Goal: Use online tool/utility: Use online tool/utility

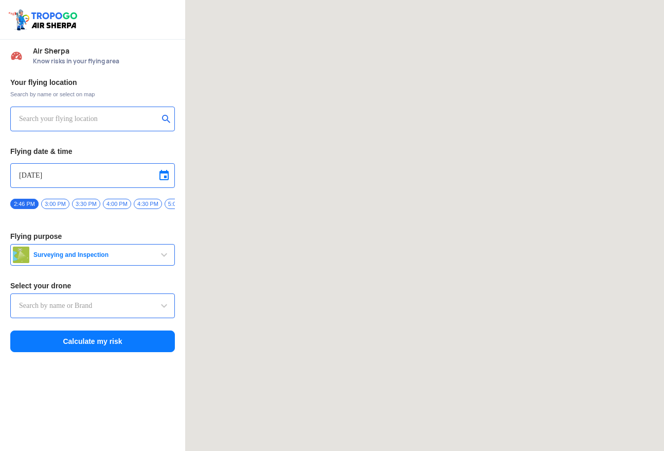
type input "Throttle Dopo"
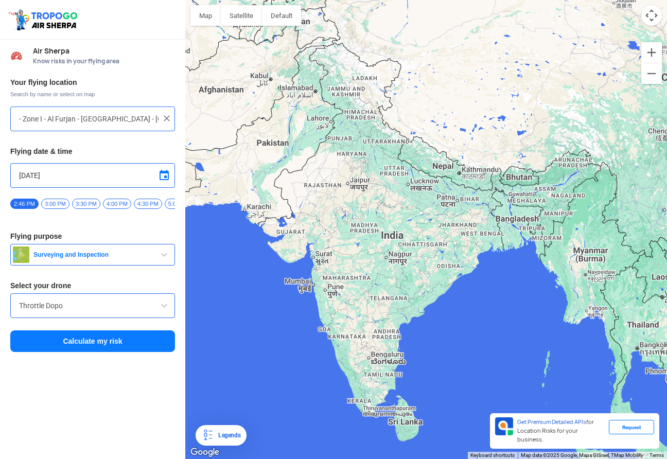
click at [355, 136] on div "To navigate, press the arrow keys." at bounding box center [426, 229] width 482 height 459
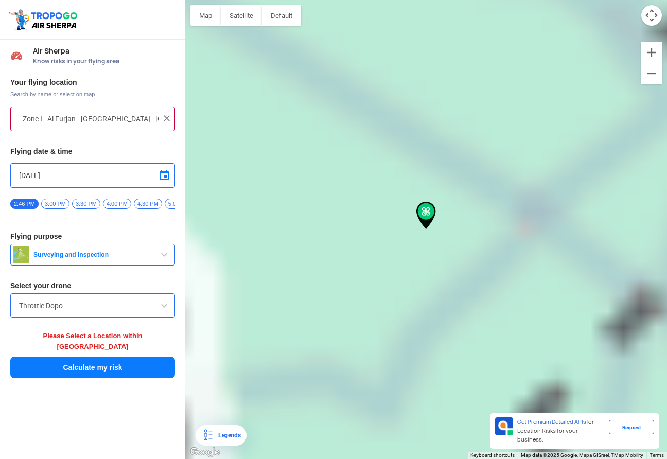
click at [355, 136] on div "To navigate, press the arrow keys." at bounding box center [426, 229] width 482 height 459
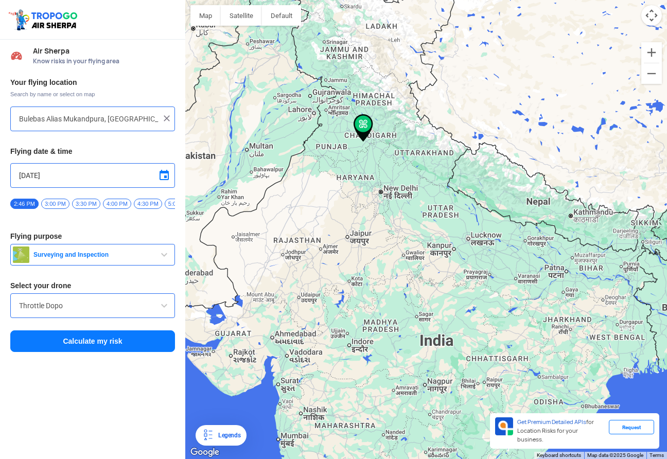
click at [328, 58] on div "To navigate, press the arrow keys." at bounding box center [426, 229] width 482 height 459
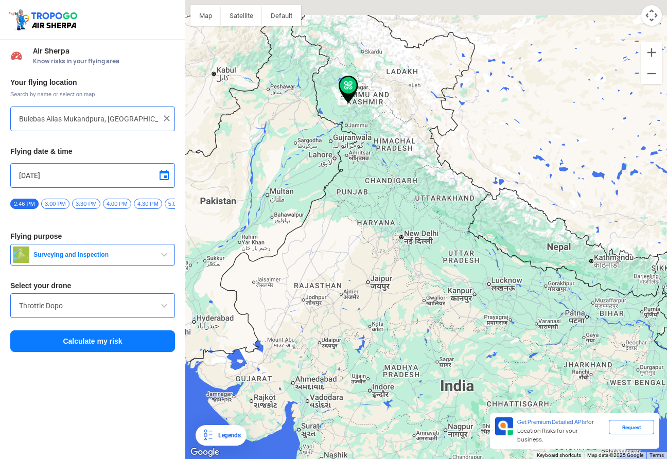
type input "[GEOGRAPHIC_DATA], [GEOGRAPHIC_DATA]"
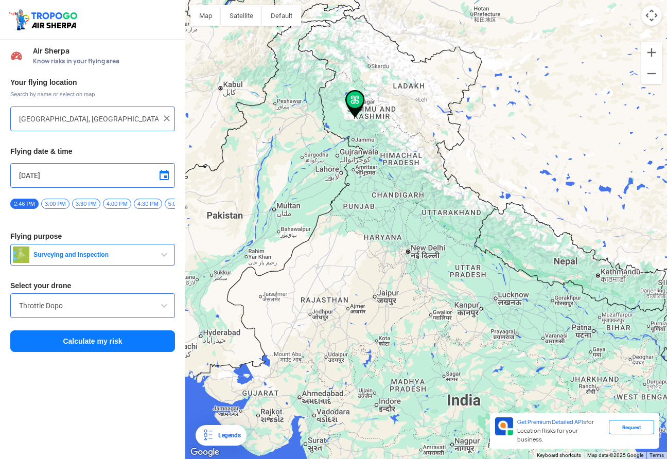
click at [88, 347] on button "Calculate my risk" at bounding box center [92, 341] width 165 height 22
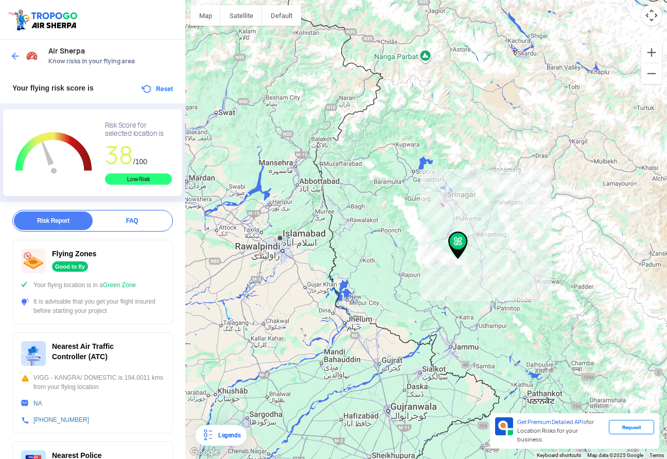
click at [444, 197] on div "To navigate, press the arrow keys." at bounding box center [426, 229] width 482 height 459
click at [439, 190] on div "To navigate, press the arrow keys." at bounding box center [426, 229] width 482 height 459
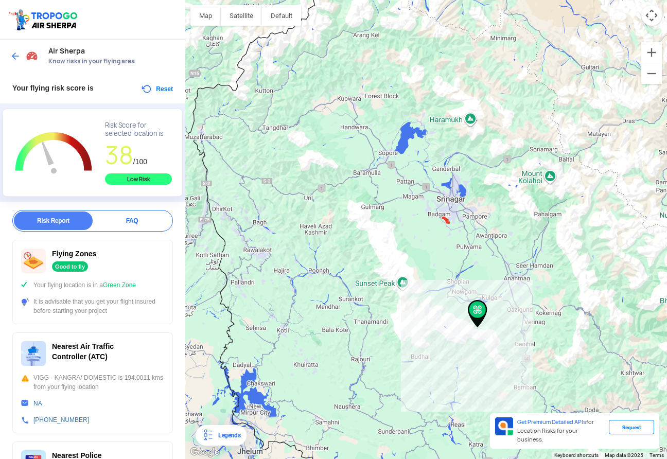
click at [446, 204] on div "To navigate, press the arrow keys." at bounding box center [426, 229] width 482 height 459
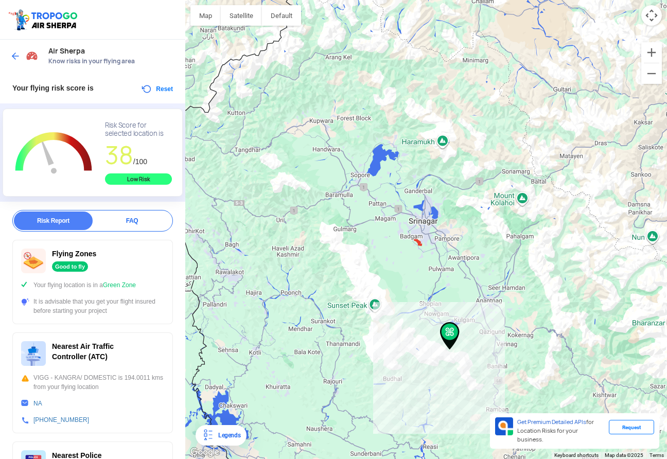
drag, startPoint x: 477, startPoint y: 313, endPoint x: 435, endPoint y: 352, distance: 57.2
click at [440, 350] on img at bounding box center [450, 336] width 20 height 28
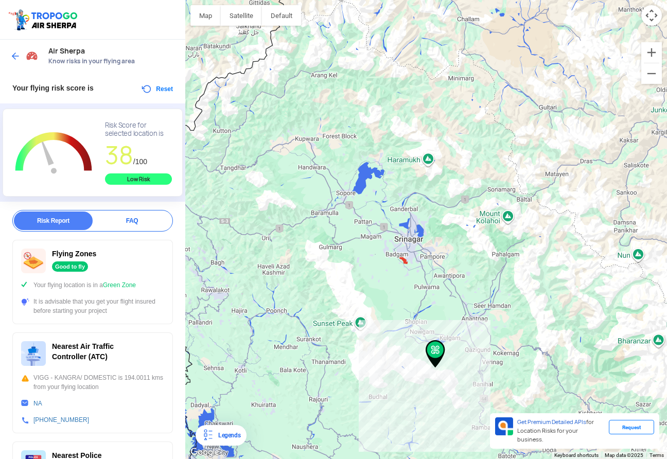
click at [424, 243] on div "To navigate, press the arrow keys." at bounding box center [426, 229] width 482 height 459
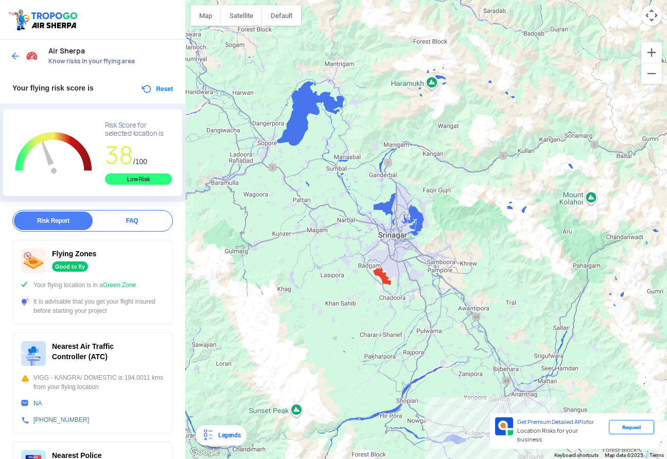
click at [165, 89] on button "Reset" at bounding box center [156, 89] width 32 height 12
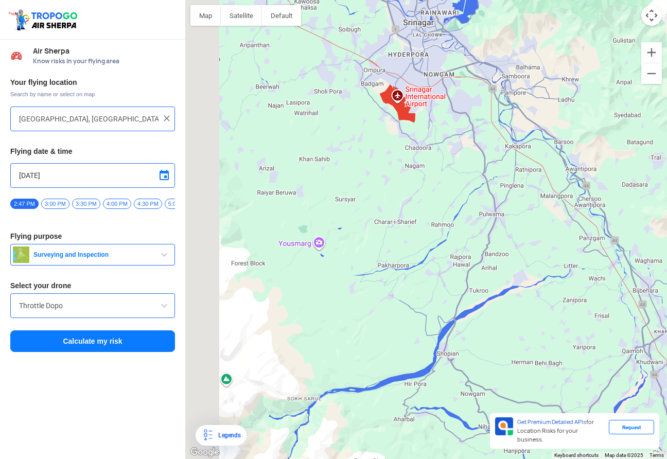
drag, startPoint x: 323, startPoint y: 148, endPoint x: 423, endPoint y: 458, distance: 326.7
click at [423, 450] on div "To navigate, press the arrow keys." at bounding box center [426, 229] width 482 height 459
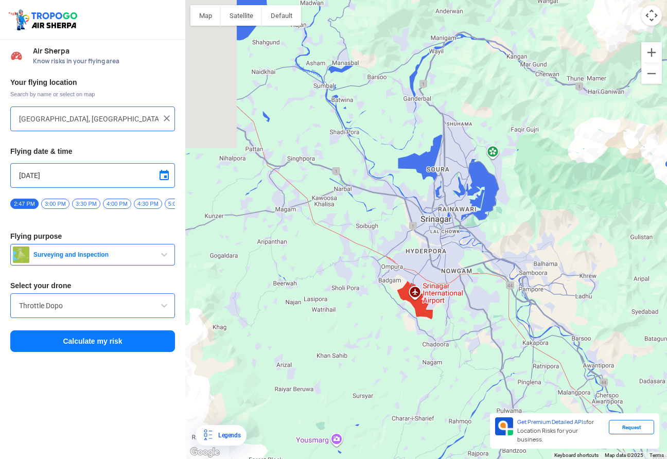
drag, startPoint x: 421, startPoint y: 223, endPoint x: 439, endPoint y: 423, distance: 201.0
click at [439, 423] on div "To navigate, press the arrow keys." at bounding box center [426, 229] width 482 height 459
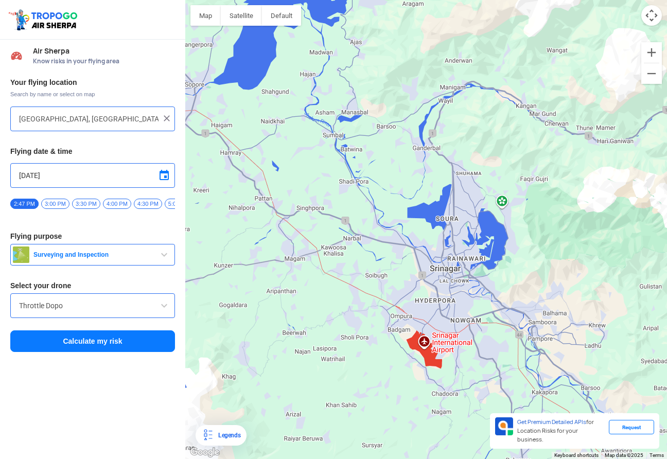
click at [408, 298] on div "To navigate, press the arrow keys." at bounding box center [426, 229] width 482 height 459
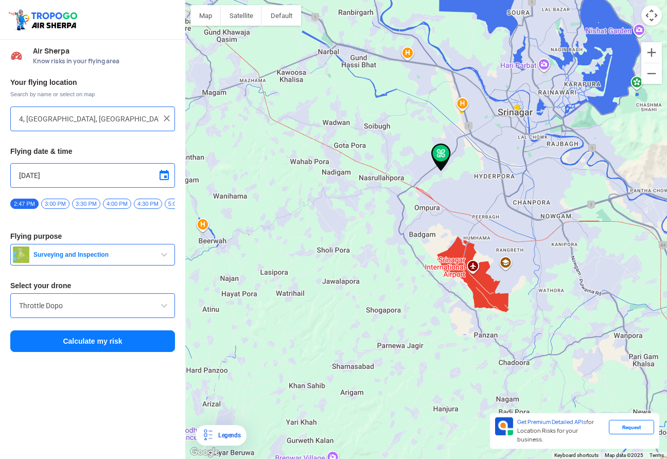
click at [457, 175] on div "To navigate, press the arrow keys." at bounding box center [426, 229] width 482 height 459
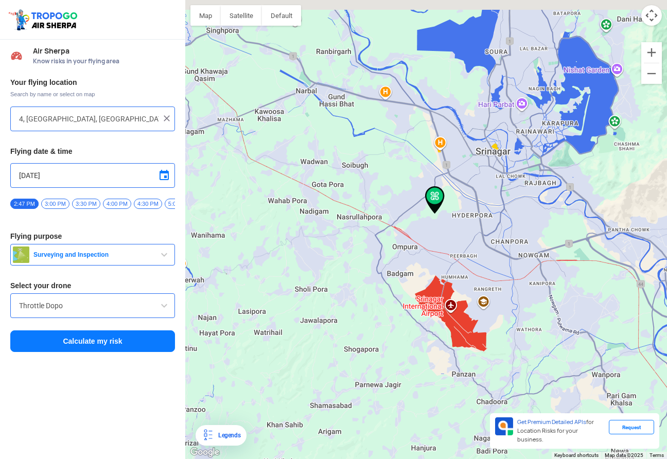
click at [457, 175] on div "To navigate, press the arrow keys." at bounding box center [426, 229] width 482 height 459
type input "Unnamed Road"
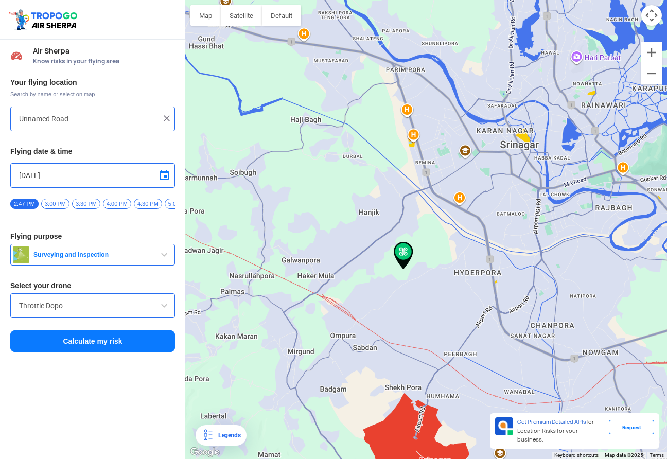
click at [73, 345] on button "Calculate my risk" at bounding box center [92, 341] width 165 height 22
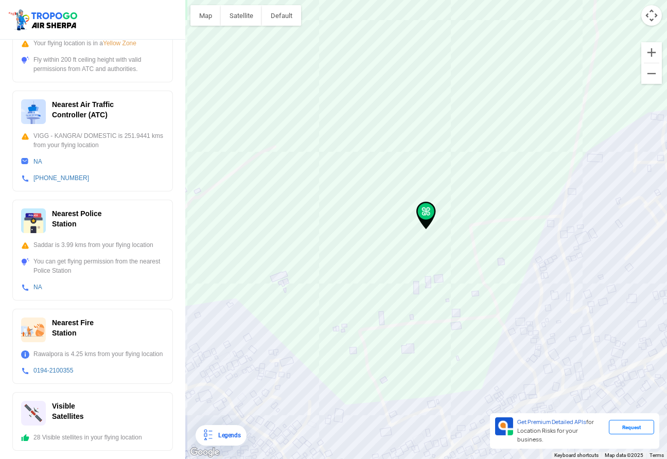
scroll to position [252, 0]
click at [75, 349] on div "Rawalpora is 4.25 kms from your flying location" at bounding box center [92, 353] width 143 height 9
click at [91, 434] on div "28 Visible stellites in your flying location" at bounding box center [92, 437] width 143 height 9
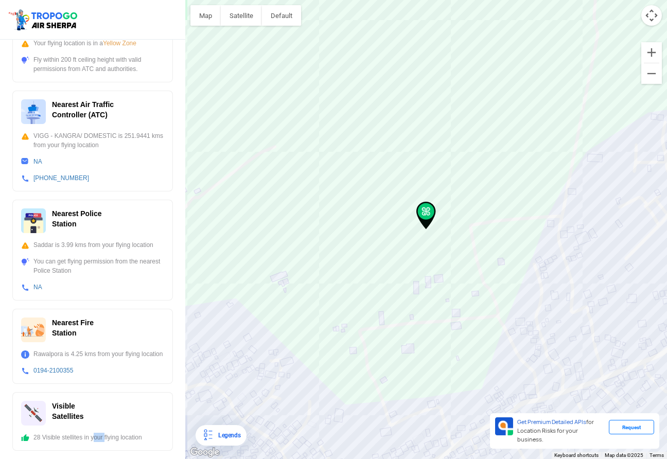
click at [91, 434] on div "28 Visible stellites in your flying location" at bounding box center [92, 437] width 143 height 9
click at [292, 286] on div "To navigate, press the arrow keys." at bounding box center [426, 229] width 482 height 459
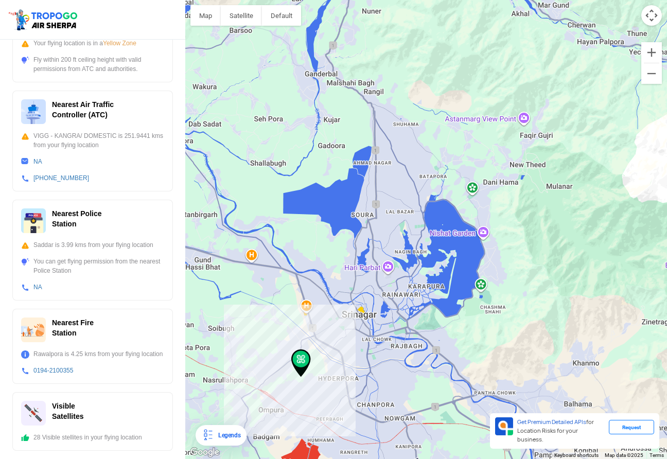
drag, startPoint x: 353, startPoint y: 103, endPoint x: 384, endPoint y: 157, distance: 62.2
click at [384, 157] on div "To navigate, press the arrow keys." at bounding box center [426, 229] width 482 height 459
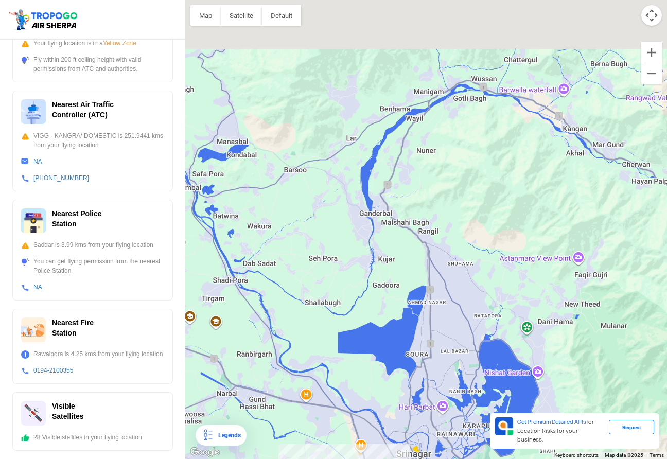
drag, startPoint x: 403, startPoint y: 124, endPoint x: 434, endPoint y: 218, distance: 98.6
click at [434, 218] on div "To navigate, press the arrow keys." at bounding box center [426, 229] width 482 height 459
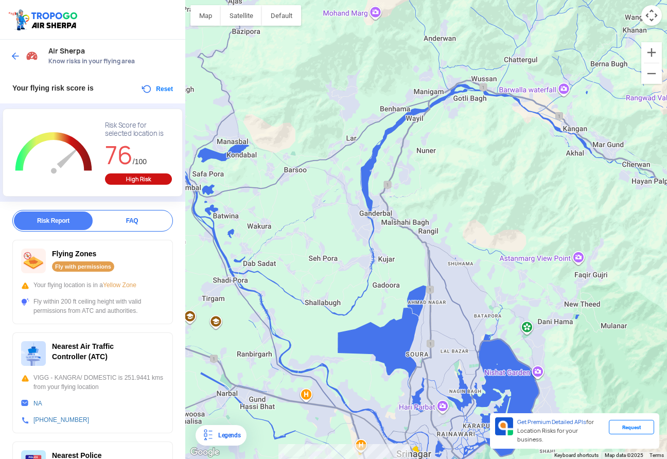
scroll to position [0, 0]
click at [162, 92] on button "Reset" at bounding box center [156, 89] width 32 height 12
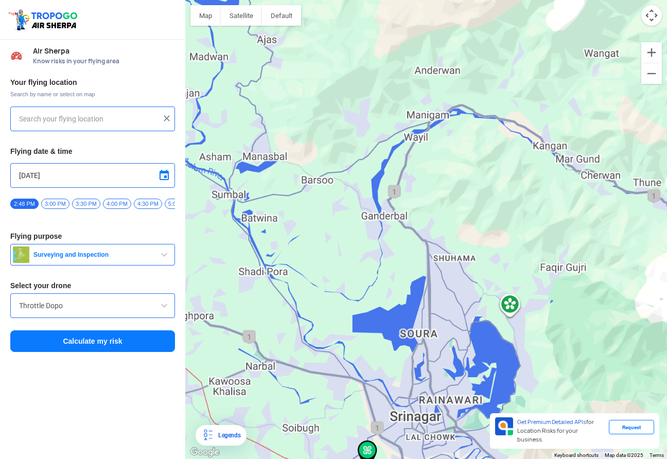
type input "Unnamed Road"
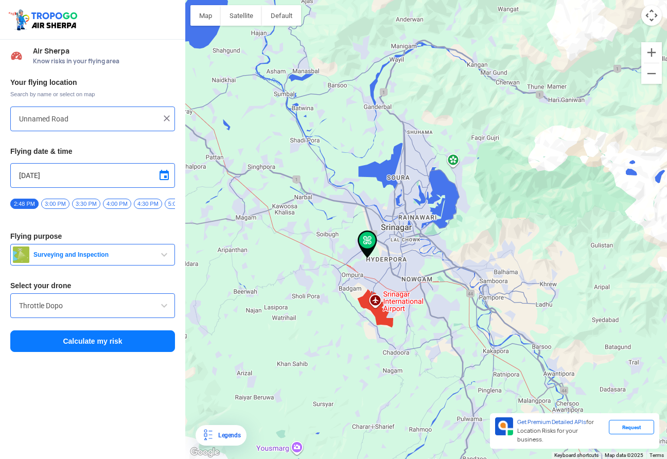
drag, startPoint x: 448, startPoint y: 162, endPoint x: 388, endPoint y: 191, distance: 66.7
click at [388, 191] on div "To navigate, press the arrow keys." at bounding box center [426, 229] width 482 height 459
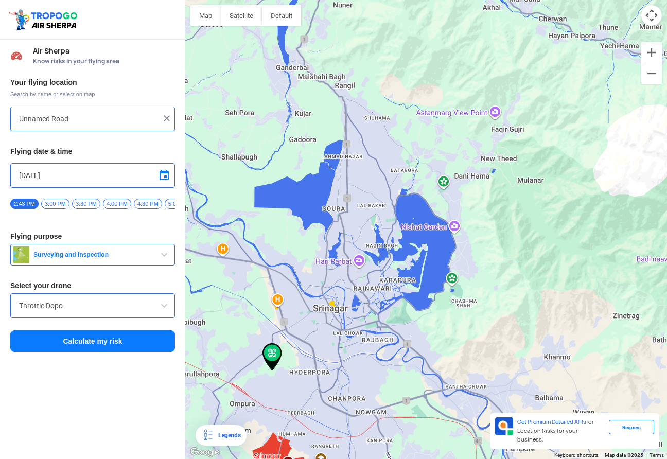
drag, startPoint x: 504, startPoint y: 125, endPoint x: 437, endPoint y: 182, distance: 87.9
click at [437, 183] on div "To navigate, press the arrow keys." at bounding box center [426, 229] width 482 height 459
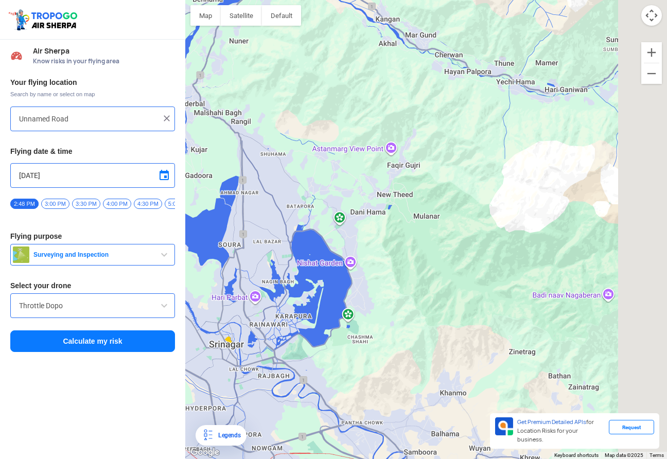
drag, startPoint x: 484, startPoint y: 128, endPoint x: 381, endPoint y: 164, distance: 108.5
click at [381, 164] on div "To navigate, press the arrow keys." at bounding box center [426, 229] width 482 height 459
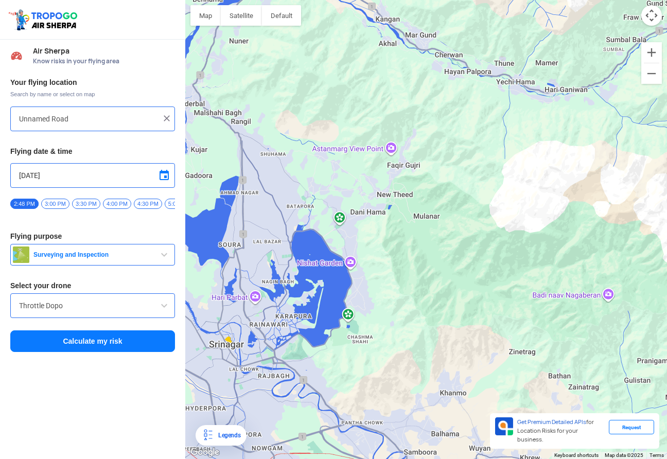
click at [385, 156] on div "To navigate, press the arrow keys." at bounding box center [426, 229] width 482 height 459
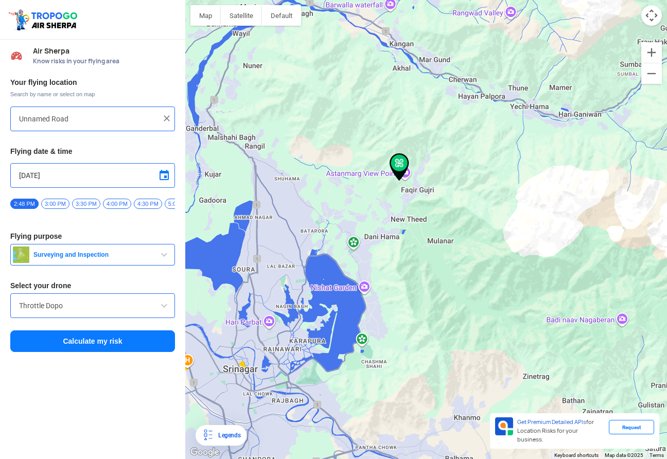
click at [385, 156] on div "To navigate, press the arrow keys." at bounding box center [426, 229] width 482 height 459
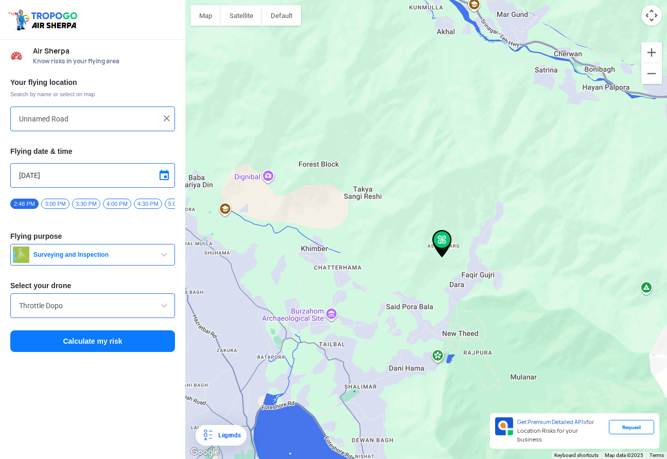
click at [80, 351] on button "Calculate my risk" at bounding box center [92, 341] width 165 height 22
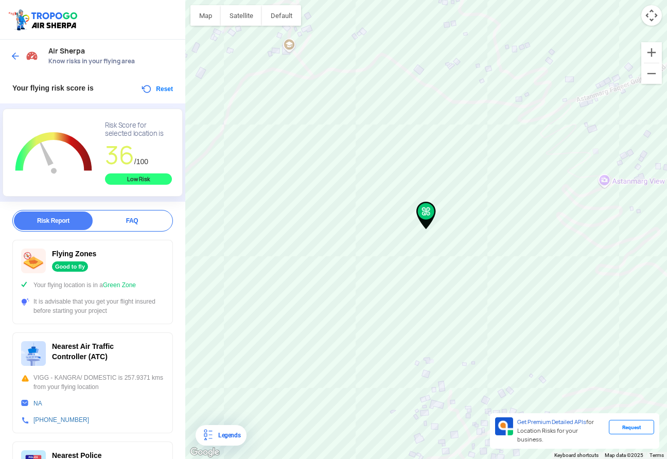
drag, startPoint x: 59, startPoint y: 282, endPoint x: 140, endPoint y: 309, distance: 85.6
click at [140, 309] on div "Flying Zones Good to fly Your flying location is in a Green Zone It is advisabl…" at bounding box center [92, 282] width 161 height 84
click at [140, 309] on div "It is advisable that you get your flight insured before starting your project" at bounding box center [92, 306] width 143 height 19
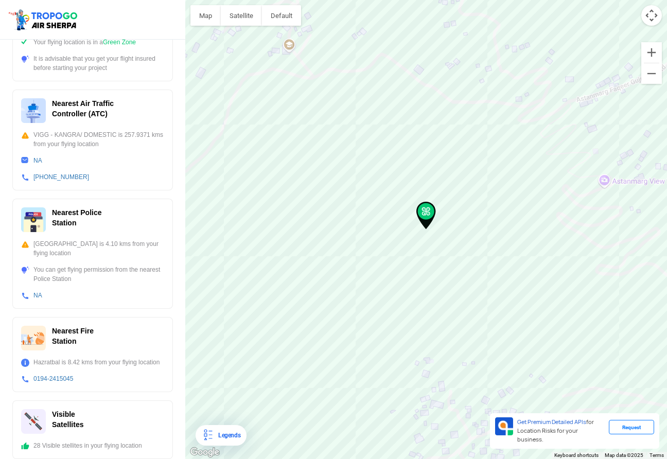
scroll to position [242, 0]
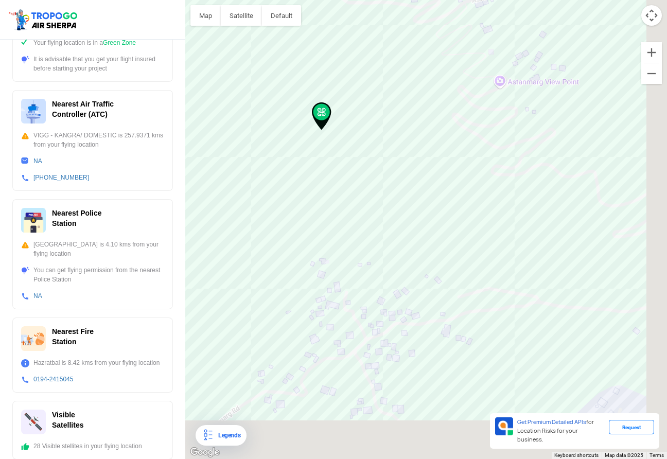
drag, startPoint x: 475, startPoint y: 277, endPoint x: 370, endPoint y: 176, distance: 145.2
click at [370, 176] on div "To navigate, press the arrow keys." at bounding box center [426, 229] width 482 height 459
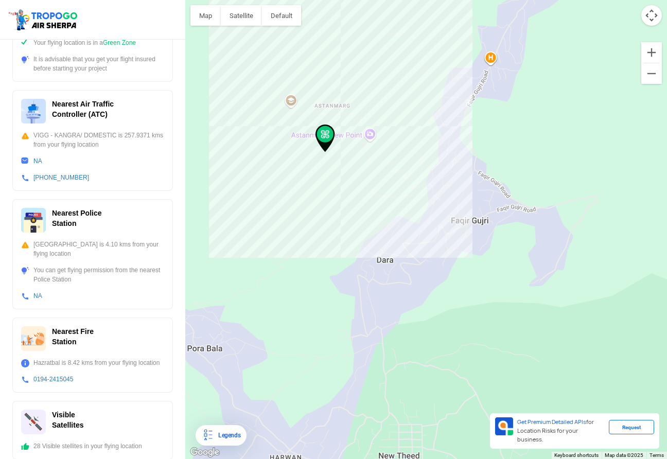
click at [383, 156] on div "To navigate, press the arrow keys." at bounding box center [426, 229] width 482 height 459
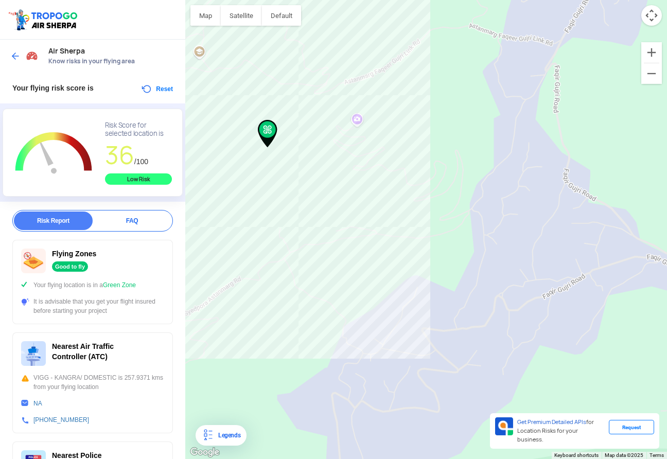
scroll to position [0, 0]
click at [159, 88] on button "Reset" at bounding box center [156, 89] width 32 height 12
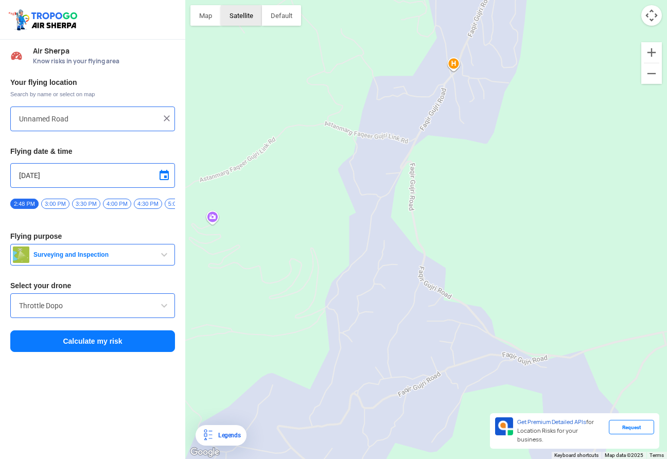
click at [244, 17] on button "Satellite" at bounding box center [241, 15] width 41 height 21
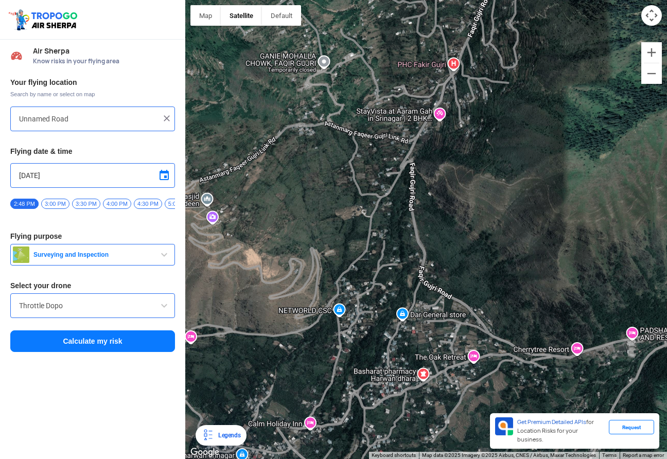
click at [241, 241] on div "To navigate, press the arrow keys." at bounding box center [426, 229] width 482 height 459
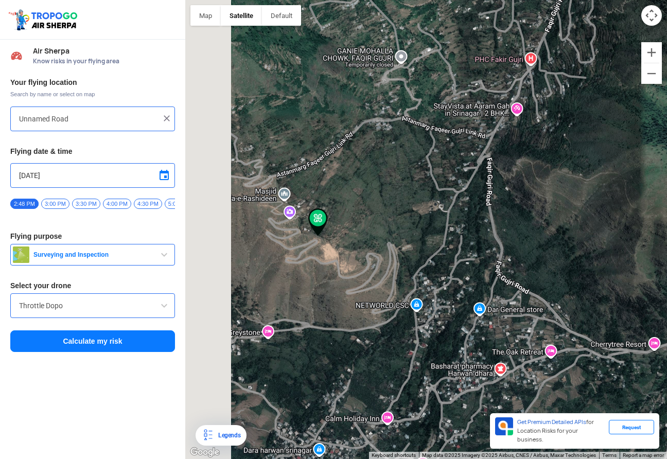
click at [241, 241] on div "To navigate, press the arrow keys." at bounding box center [426, 229] width 482 height 459
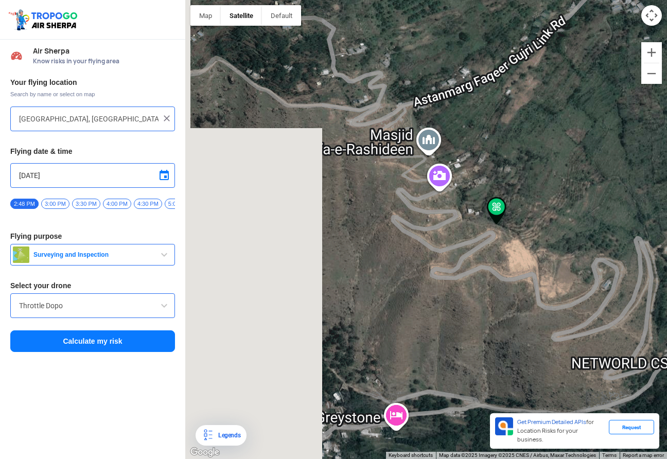
click at [512, 217] on div "To navigate, press the arrow keys." at bounding box center [426, 229] width 482 height 459
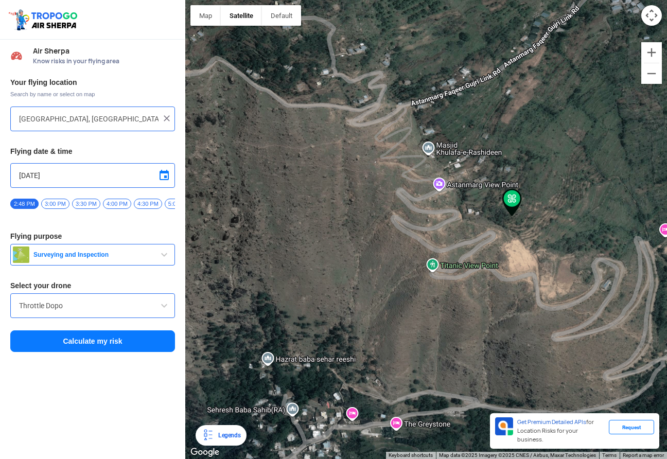
click at [512, 217] on div "To navigate, press the arrow keys." at bounding box center [426, 229] width 482 height 459
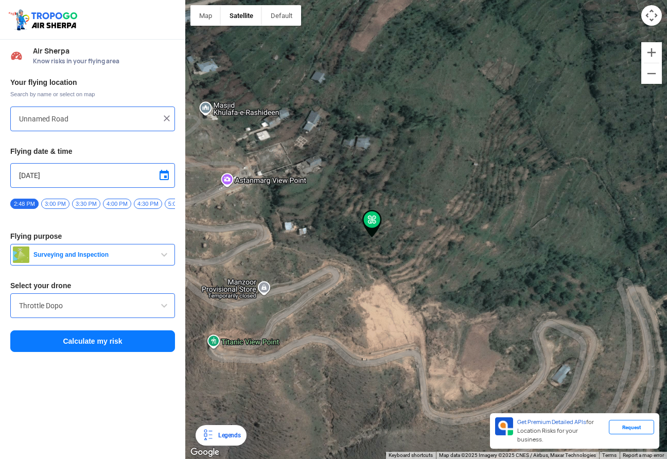
click at [354, 193] on div "To navigate, press the arrow keys." at bounding box center [426, 229] width 482 height 459
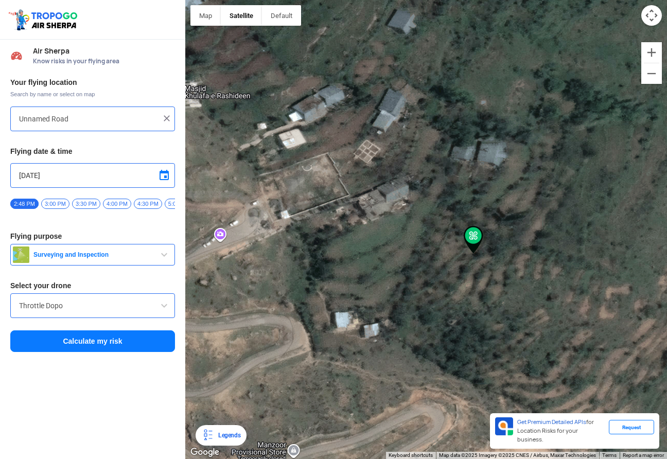
click at [459, 198] on div "To navigate, press the arrow keys." at bounding box center [426, 229] width 482 height 459
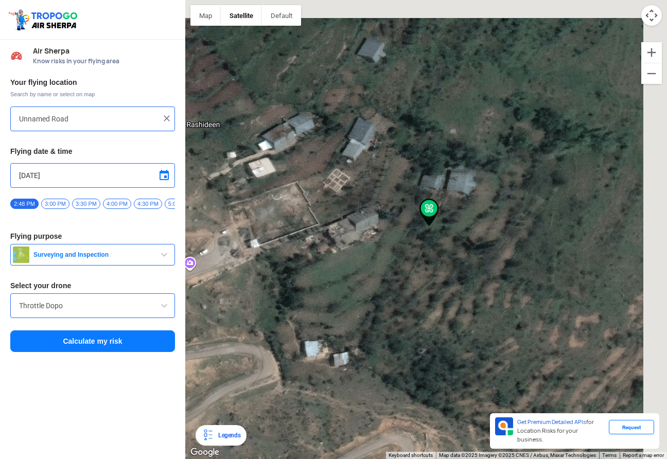
click at [459, 198] on div "To navigate, press the arrow keys." at bounding box center [426, 229] width 482 height 459
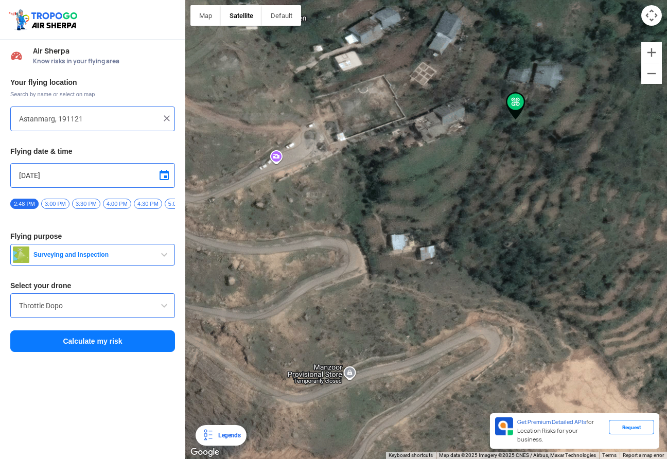
drag, startPoint x: 316, startPoint y: 300, endPoint x: 431, endPoint y: 155, distance: 184.9
click at [431, 155] on div "To navigate, press the arrow keys." at bounding box center [426, 229] width 482 height 459
drag, startPoint x: 430, startPoint y: 224, endPoint x: 420, endPoint y: 253, distance: 29.8
click at [420, 253] on div "To navigate, press the arrow keys." at bounding box center [426, 229] width 482 height 459
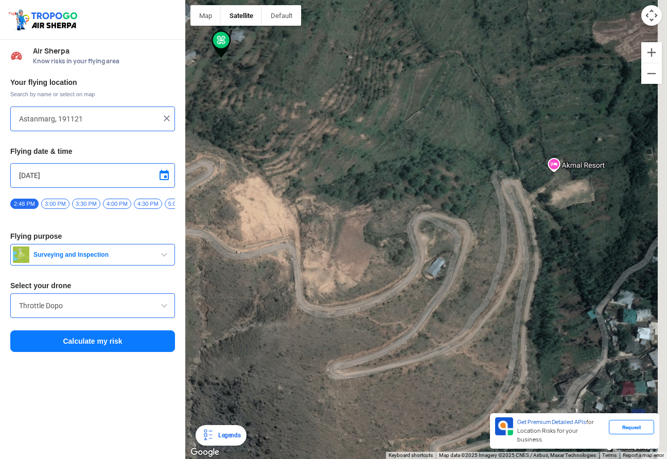
drag, startPoint x: 470, startPoint y: 274, endPoint x: 225, endPoint y: 127, distance: 285.2
click at [226, 127] on div "To navigate, press the arrow keys." at bounding box center [426, 229] width 482 height 459
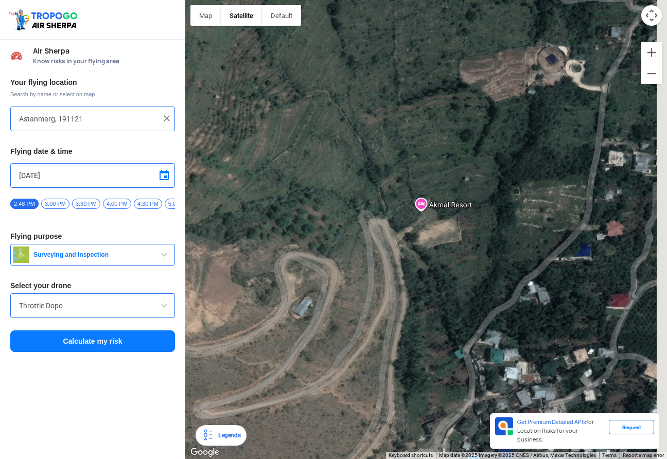
drag, startPoint x: 520, startPoint y: 176, endPoint x: 376, endPoint y: 222, distance: 151.1
click at [376, 222] on div "To navigate, press the arrow keys." at bounding box center [426, 229] width 482 height 459
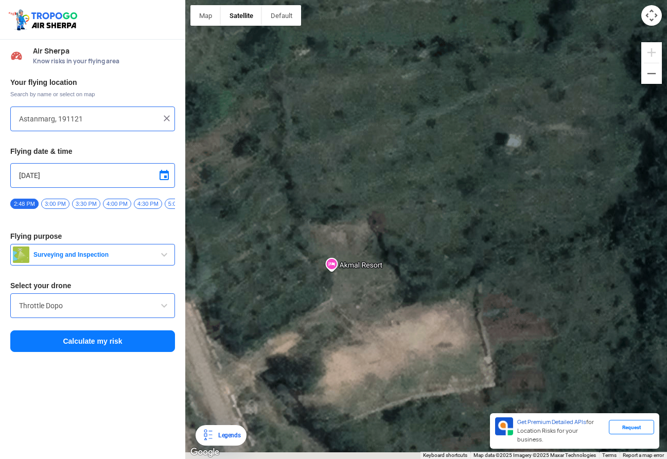
drag, startPoint x: 443, startPoint y: 167, endPoint x: 463, endPoint y: 146, distance: 28.8
click at [463, 146] on div "To navigate, press the arrow keys." at bounding box center [426, 229] width 482 height 459
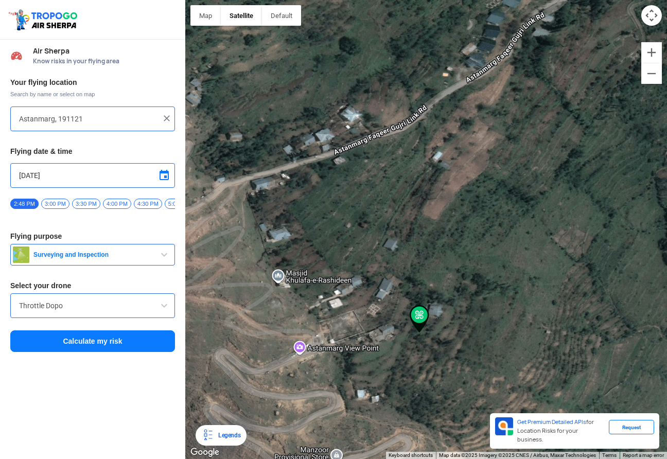
drag, startPoint x: 312, startPoint y: 85, endPoint x: 446, endPoint y: 312, distance: 263.6
click at [446, 312] on div "To navigate, press the arrow keys." at bounding box center [426, 229] width 482 height 459
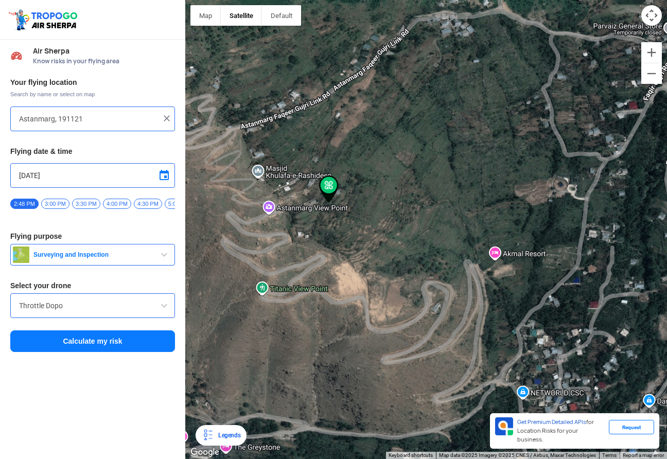
drag, startPoint x: 475, startPoint y: 244, endPoint x: 385, endPoint y: 176, distance: 112.4
click at [385, 176] on div "To navigate, press the arrow keys." at bounding box center [426, 229] width 482 height 459
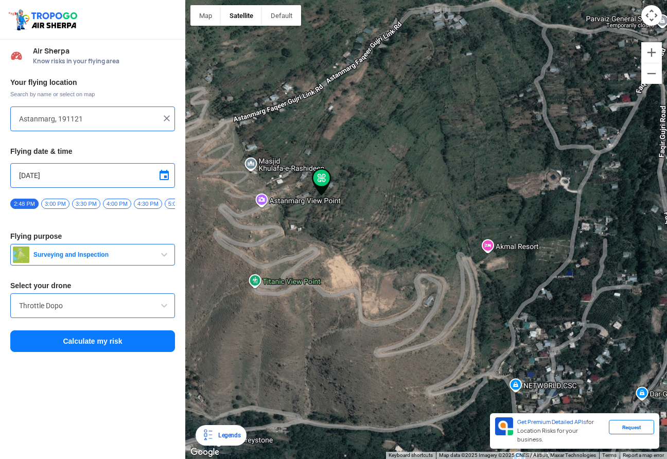
click at [489, 219] on div "To navigate, press the arrow keys." at bounding box center [426, 229] width 482 height 459
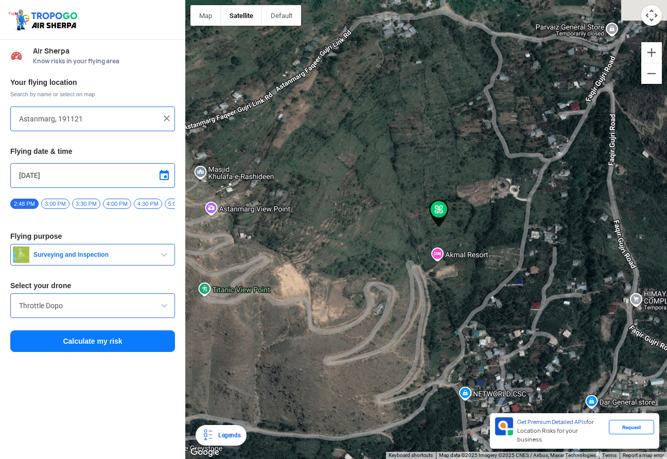
click at [489, 219] on div "To navigate, press the arrow keys." at bounding box center [426, 229] width 482 height 459
type input "Unnamed Road"
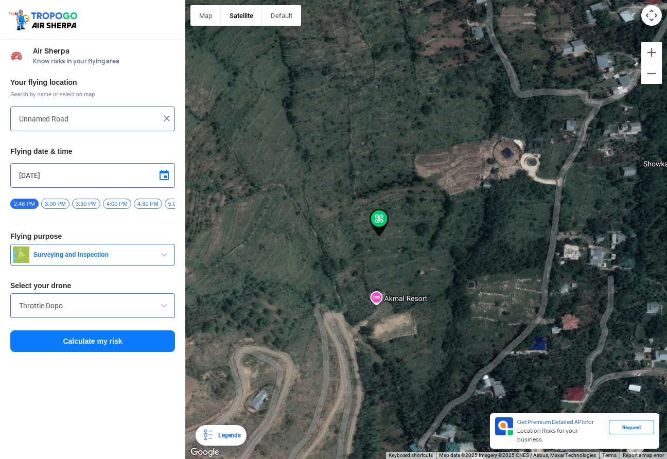
click at [383, 258] on div "To navigate, press the arrow keys." at bounding box center [426, 229] width 482 height 459
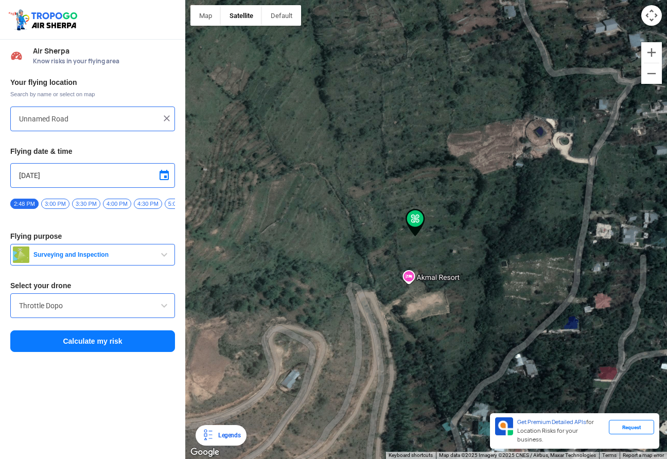
click at [383, 258] on div "To navigate, press the arrow keys." at bounding box center [426, 229] width 482 height 459
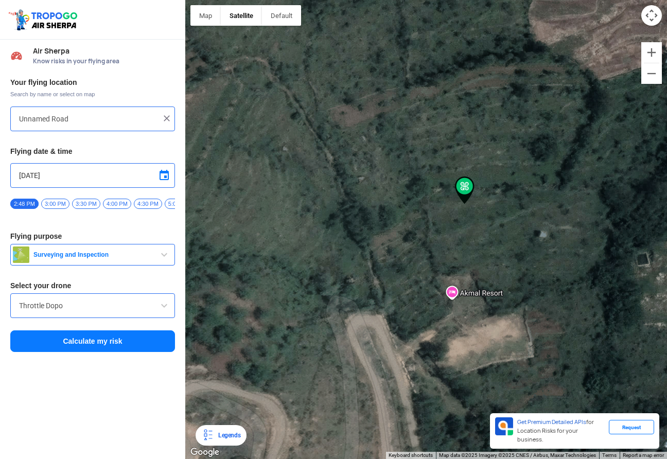
click at [481, 257] on div "To navigate, press the arrow keys." at bounding box center [426, 229] width 482 height 459
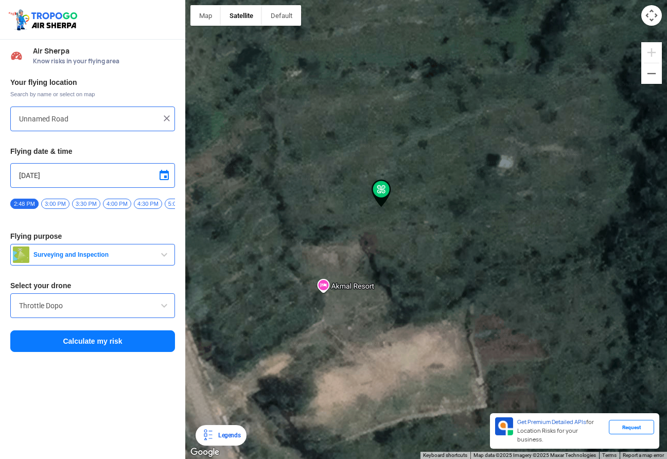
click at [102, 347] on button "Calculate my risk" at bounding box center [92, 341] width 165 height 22
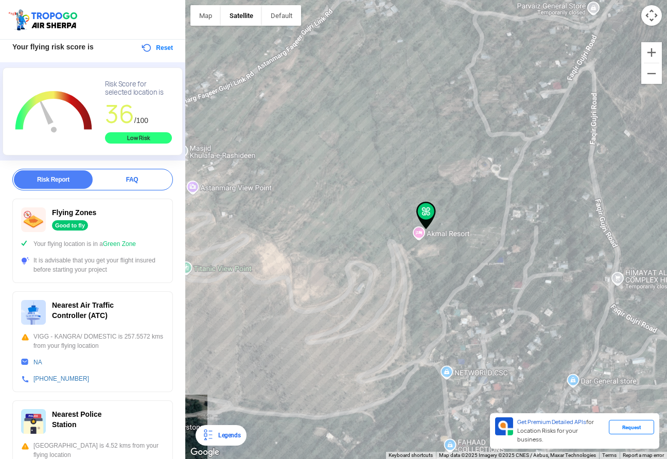
click at [120, 179] on div "FAQ" at bounding box center [132, 179] width 79 height 19
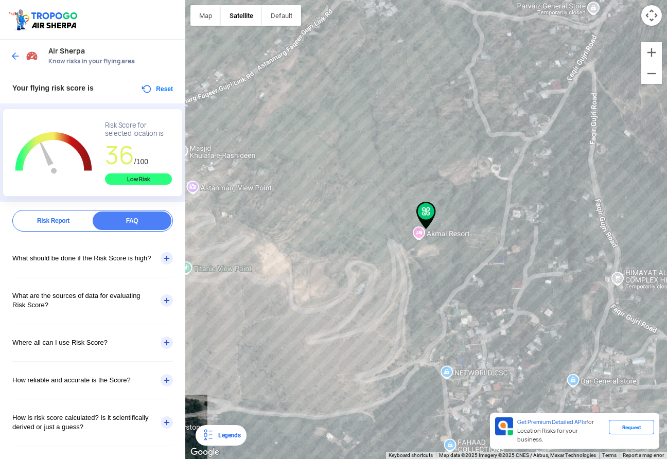
click at [81, 249] on div "What should be done if the Risk Score is high?" at bounding box center [92, 258] width 161 height 37
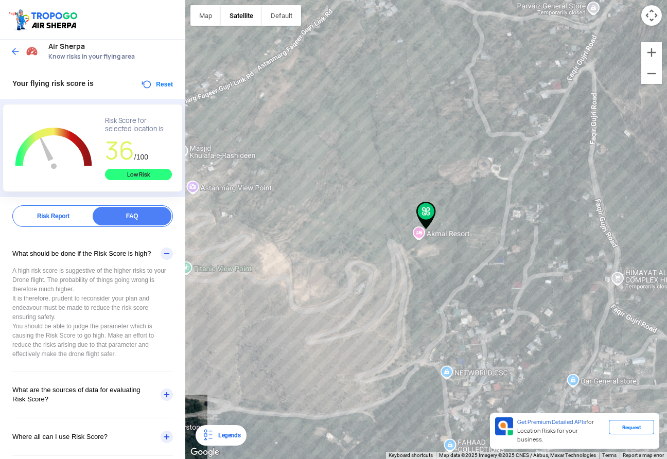
click at [81, 249] on div "What should be done if the Risk Score is high?" at bounding box center [92, 253] width 161 height 37
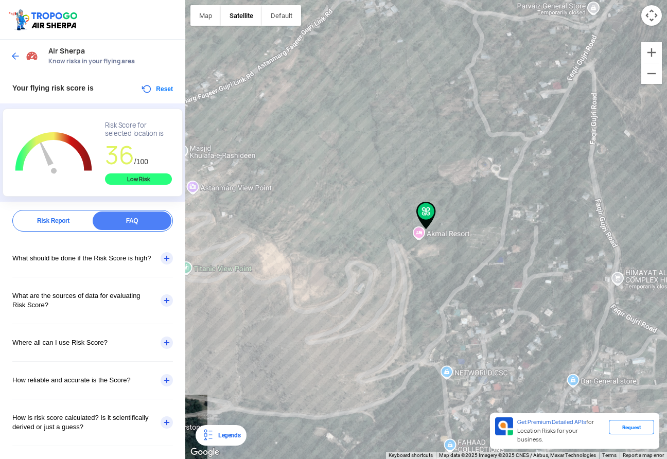
click at [59, 211] on div "Risk Report" at bounding box center [53, 220] width 79 height 19
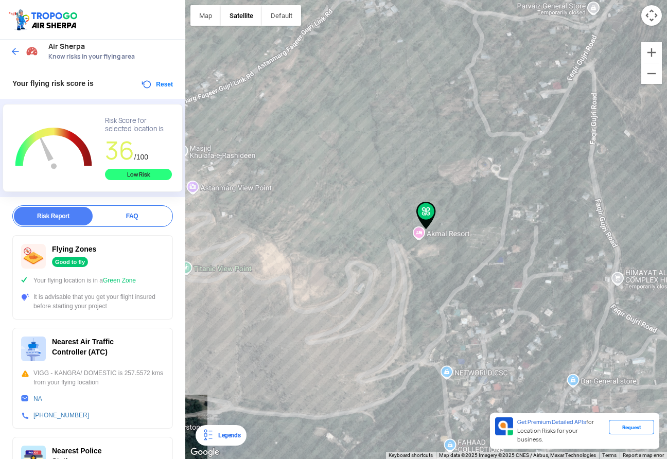
scroll to position [27, 0]
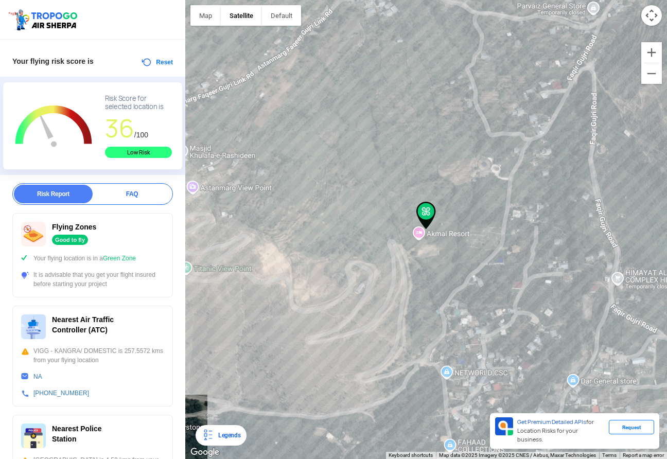
drag, startPoint x: 71, startPoint y: 268, endPoint x: 154, endPoint y: 284, distance: 84.3
click at [154, 284] on div "Flying Zones Good to fly Your flying location is in a Green Zone It is advisabl…" at bounding box center [92, 255] width 161 height 84
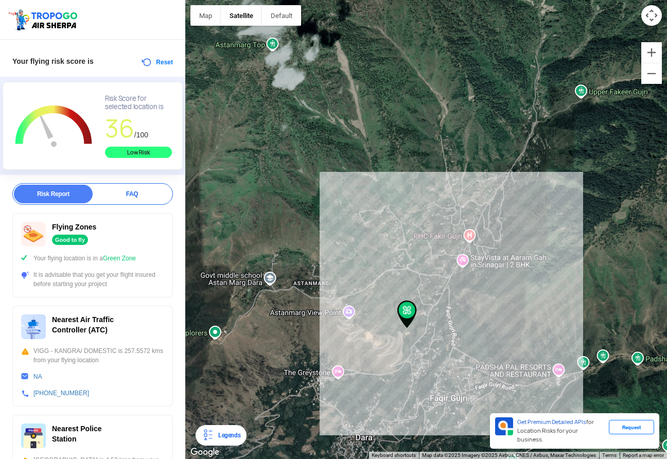
drag, startPoint x: 495, startPoint y: 316, endPoint x: 352, endPoint y: 159, distance: 212.3
click at [352, 156] on div "To navigate, press the arrow keys." at bounding box center [426, 229] width 482 height 459
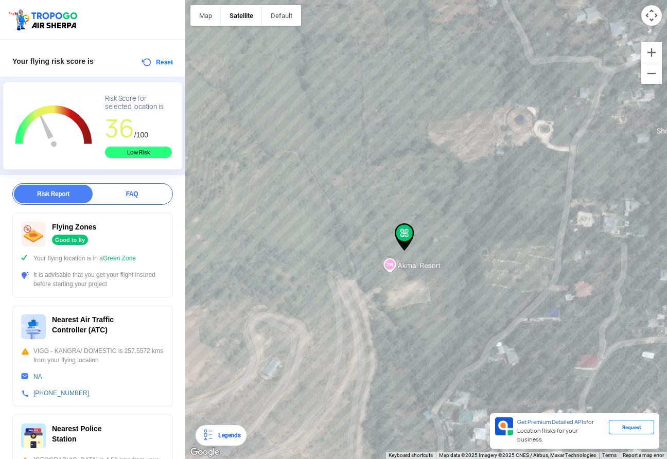
drag, startPoint x: 255, startPoint y: 175, endPoint x: 434, endPoint y: 240, distance: 190.2
click at [434, 240] on div "To navigate, press the arrow keys." at bounding box center [426, 229] width 482 height 459
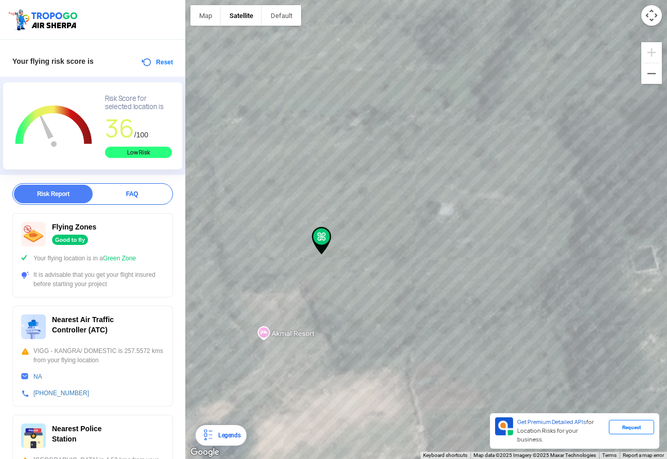
drag, startPoint x: 459, startPoint y: 331, endPoint x: 420, endPoint y: 211, distance: 126.1
click at [420, 211] on div "To navigate, press the arrow keys." at bounding box center [426, 229] width 482 height 459
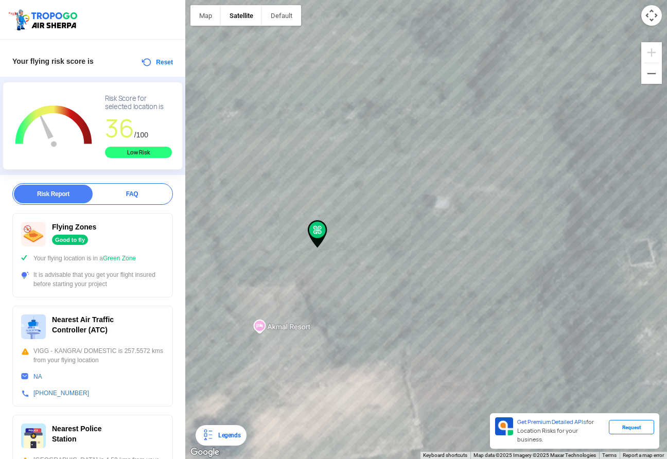
click at [282, 185] on div "To navigate, press the arrow keys." at bounding box center [426, 229] width 482 height 459
click at [155, 62] on button "Reset" at bounding box center [156, 62] width 32 height 12
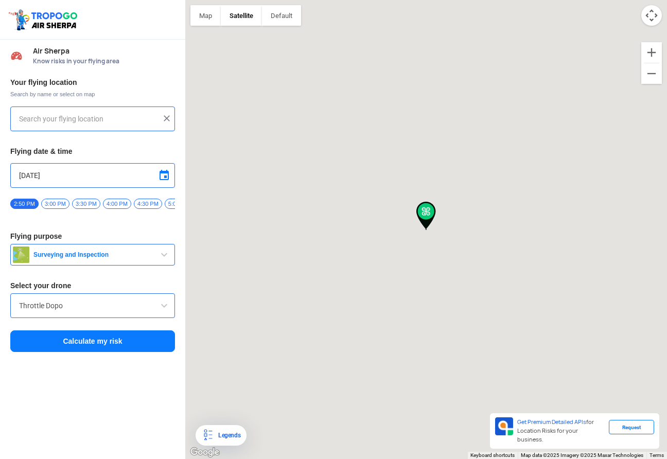
type input "Unnamed Road"
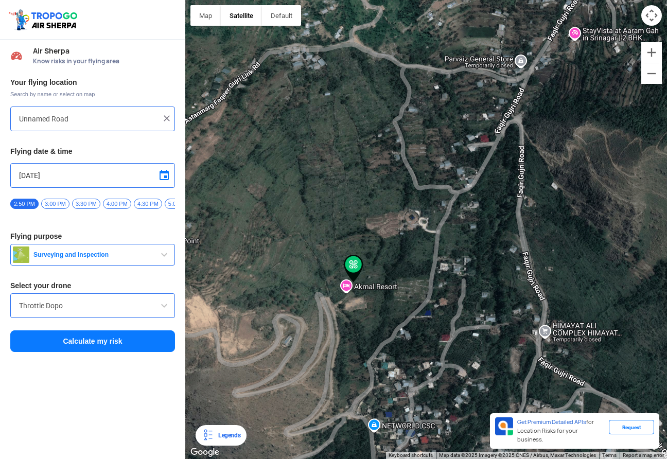
drag, startPoint x: 484, startPoint y: 319, endPoint x: 313, endPoint y: 80, distance: 293.8
click at [313, 80] on div "To navigate, press the arrow keys." at bounding box center [426, 229] width 482 height 459
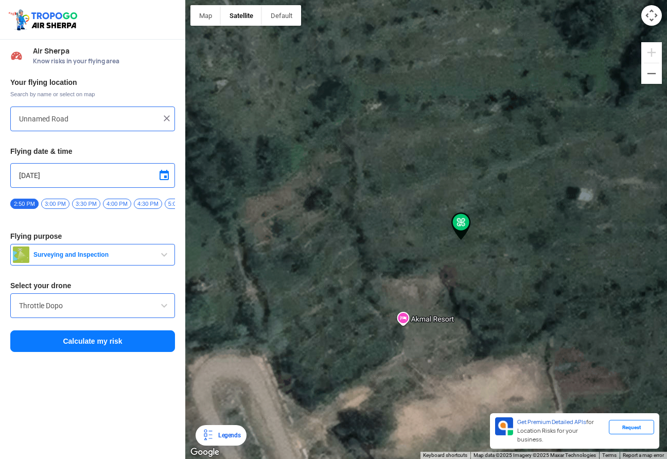
drag, startPoint x: 509, startPoint y: 309, endPoint x: 350, endPoint y: 225, distance: 179.7
click at [350, 225] on div "To navigate, press the arrow keys." at bounding box center [426, 229] width 482 height 459
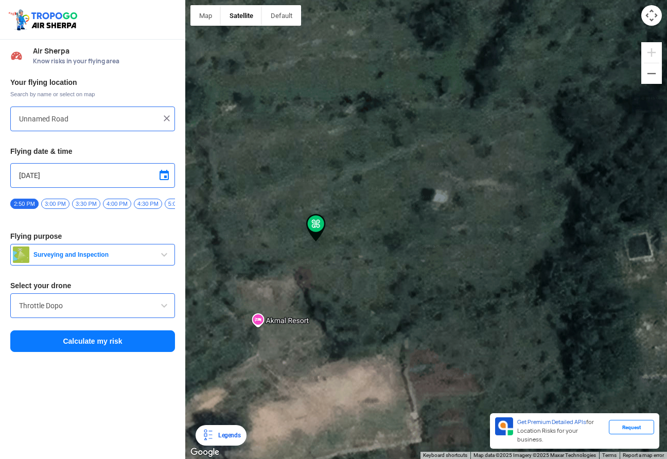
drag, startPoint x: 524, startPoint y: 228, endPoint x: 415, endPoint y: 233, distance: 108.6
click at [415, 233] on div "To navigate, press the arrow keys." at bounding box center [426, 229] width 482 height 459
drag, startPoint x: 364, startPoint y: 192, endPoint x: 405, endPoint y: 192, distance: 41.7
click at [405, 192] on div "To navigate, press the arrow keys." at bounding box center [426, 229] width 482 height 459
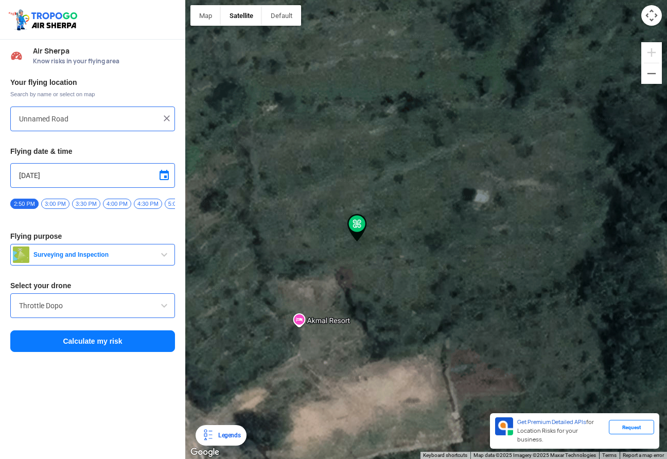
click at [388, 247] on div "To navigate, press the arrow keys." at bounding box center [426, 229] width 482 height 459
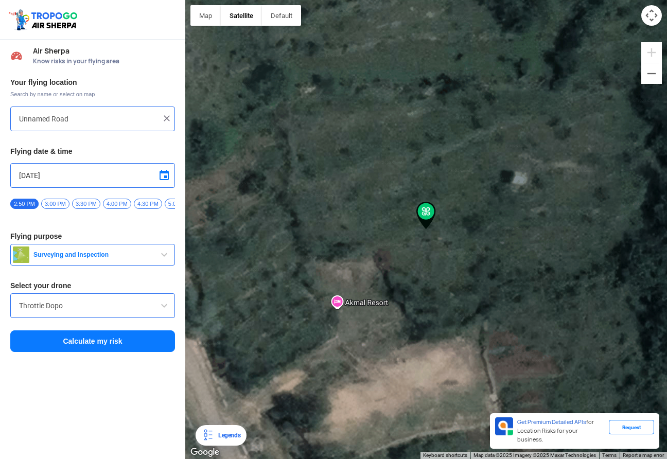
click at [451, 270] on div "To navigate, press the arrow keys." at bounding box center [426, 229] width 482 height 459
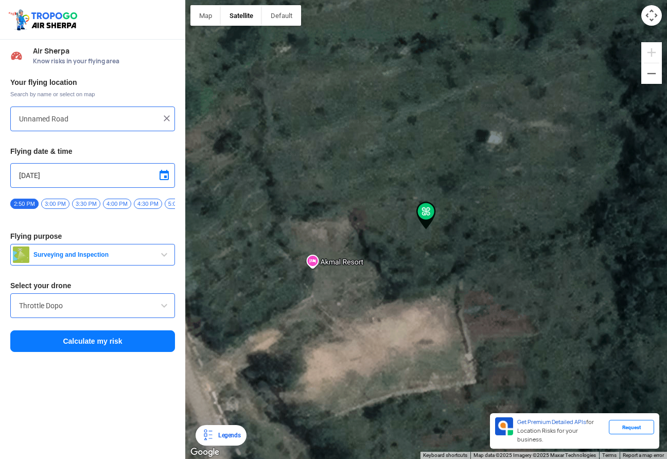
click at [412, 268] on div "To navigate, press the arrow keys." at bounding box center [426, 229] width 482 height 459
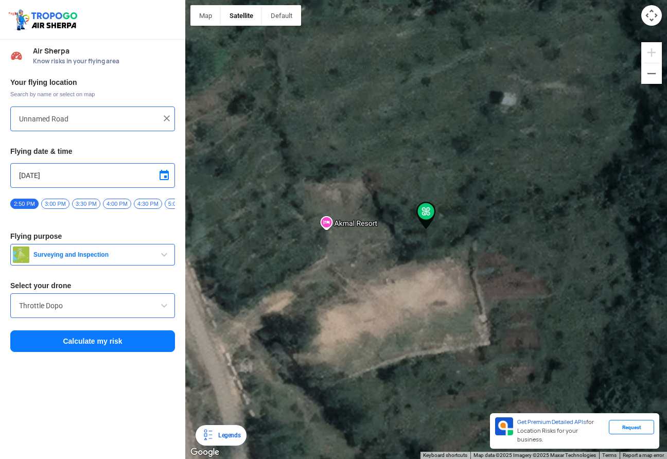
click at [404, 255] on div "To navigate, press the arrow keys." at bounding box center [426, 229] width 482 height 459
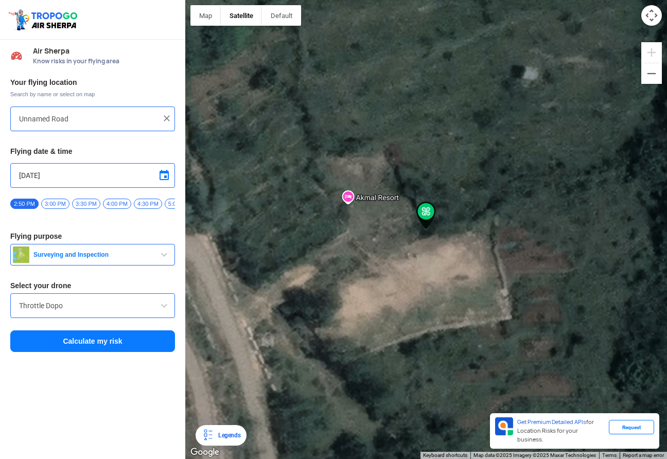
click at [442, 226] on div "To navigate, press the arrow keys." at bounding box center [426, 229] width 482 height 459
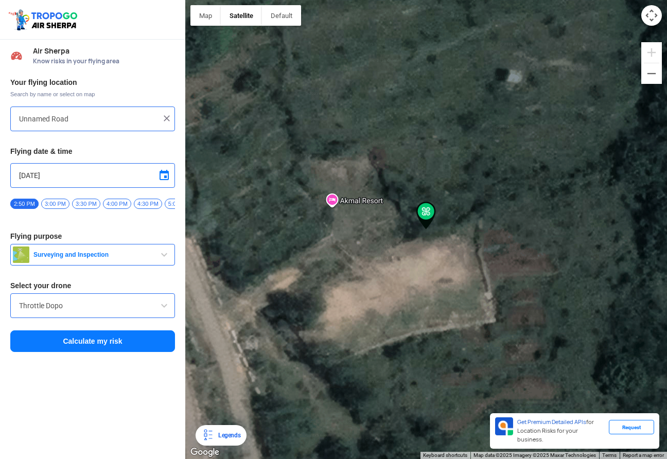
click at [443, 226] on div "To navigate, press the arrow keys." at bounding box center [426, 229] width 482 height 459
